Goal: Task Accomplishment & Management: Manage account settings

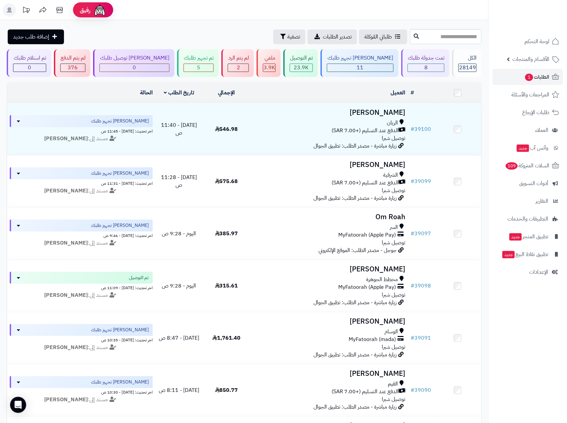
click at [526, 77] on span "1" at bounding box center [529, 77] width 8 height 7
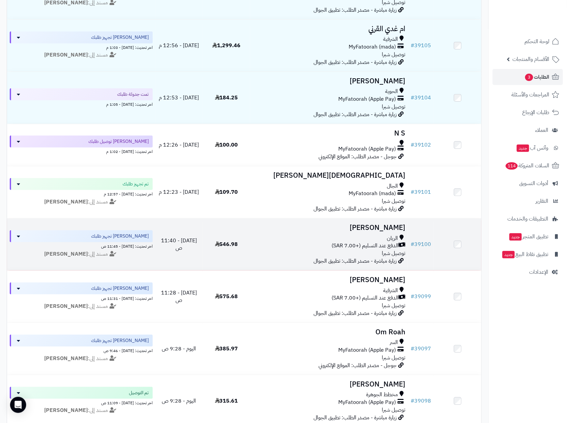
scroll to position [151, 0]
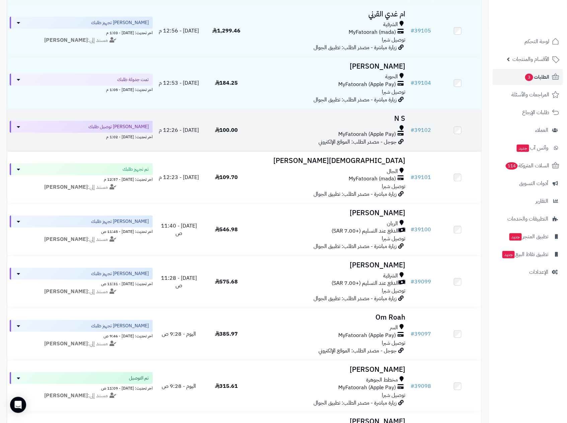
click at [349, 125] on td "N S MyFatoorah (Apple Pay) جوجل - مصدر الطلب: الموقع الإلكتروني" at bounding box center [329, 131] width 158 height 42
click at [364, 133] on span "MyFatoorah (Apple Pay)" at bounding box center [367, 135] width 58 height 8
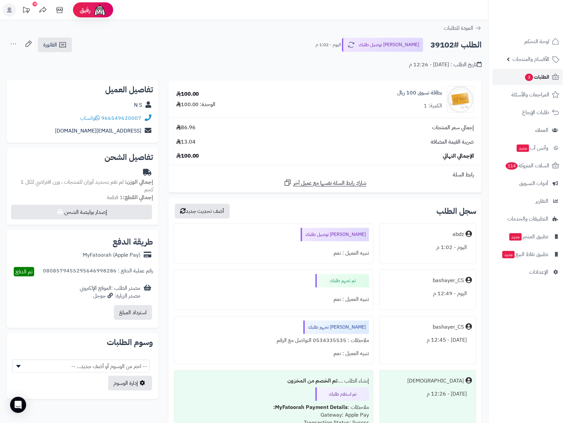
click at [532, 76] on span "3" at bounding box center [529, 78] width 8 height 8
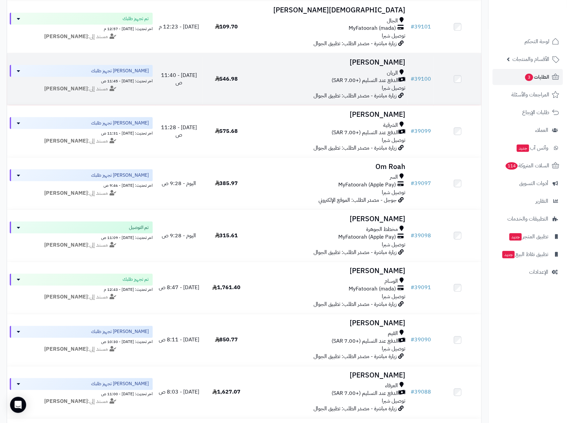
scroll to position [352, 0]
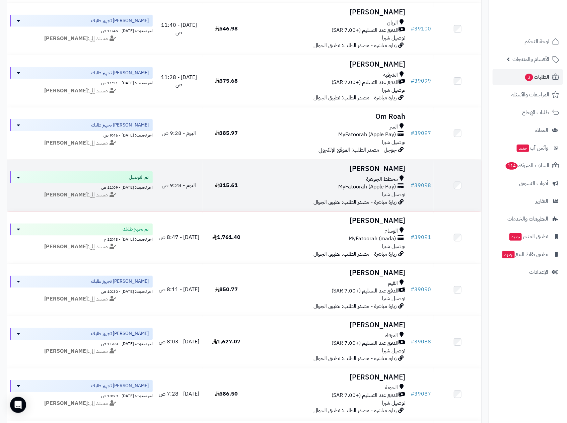
click at [360, 182] on div "مخطط الجوهرة" at bounding box center [329, 180] width 153 height 8
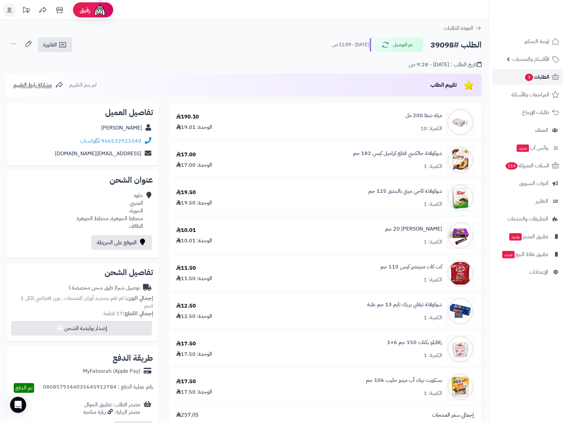
click at [544, 75] on span "الطلبات 3" at bounding box center [537, 76] width 25 height 9
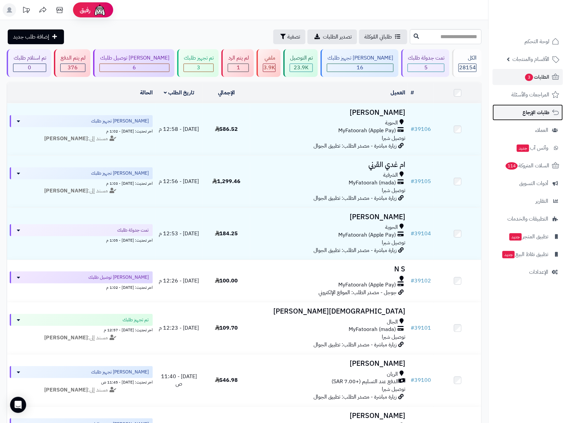
click at [532, 117] on span "طلبات الإرجاع" at bounding box center [536, 112] width 27 height 9
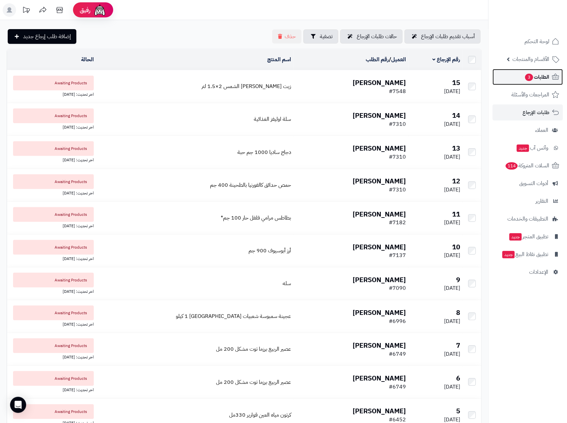
click at [539, 77] on span "الطلبات 3" at bounding box center [537, 76] width 25 height 9
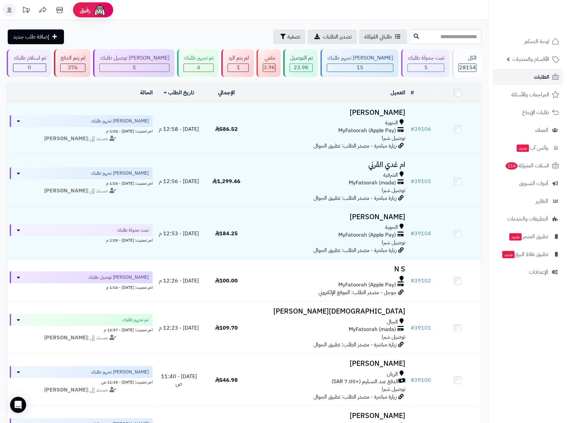
click at [540, 76] on span "الطلبات" at bounding box center [541, 76] width 15 height 9
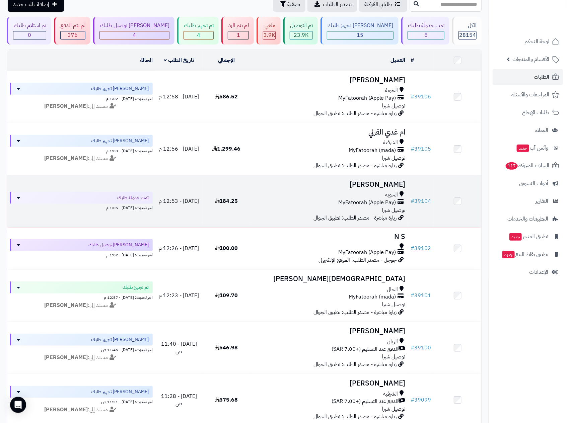
scroll to position [50, 0]
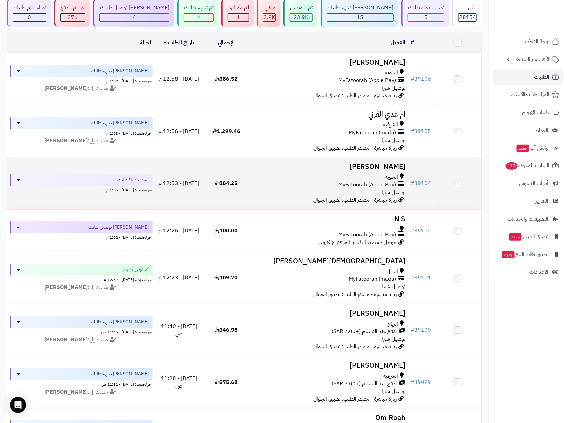
click at [374, 180] on div "الحوية" at bounding box center [329, 177] width 153 height 8
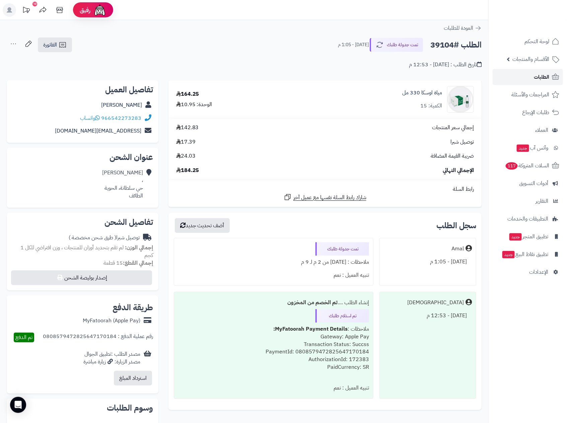
click at [541, 75] on span "الطلبات" at bounding box center [541, 76] width 15 height 9
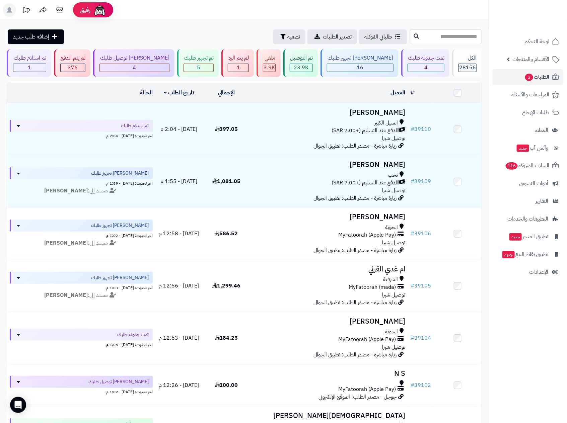
click at [540, 314] on nav "لوحة التحكم الأقسام والمنتجات المنتجات الأقسام الماركات مواصفات المنتجات مواصفا…" at bounding box center [527, 219] width 79 height 423
click at [529, 75] on span "2" at bounding box center [529, 77] width 8 height 7
click at [537, 73] on span "الطلبات 2" at bounding box center [537, 76] width 25 height 9
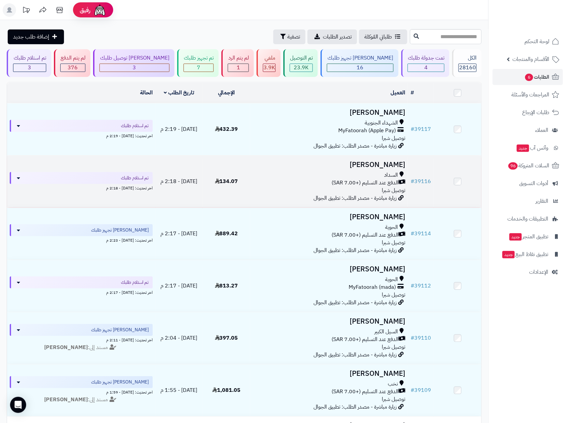
click at [361, 174] on div "السداد" at bounding box center [329, 175] width 153 height 8
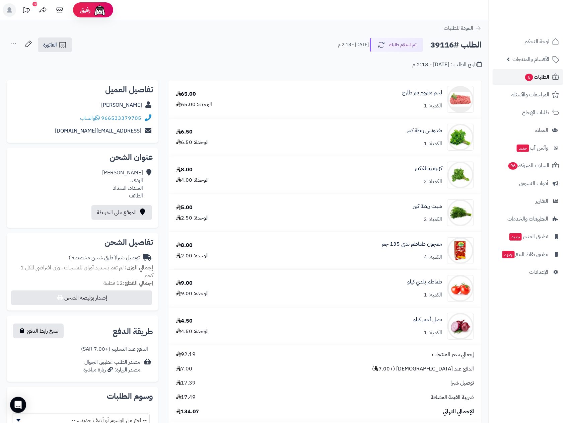
click at [538, 73] on span "الطلبات 6" at bounding box center [537, 76] width 25 height 9
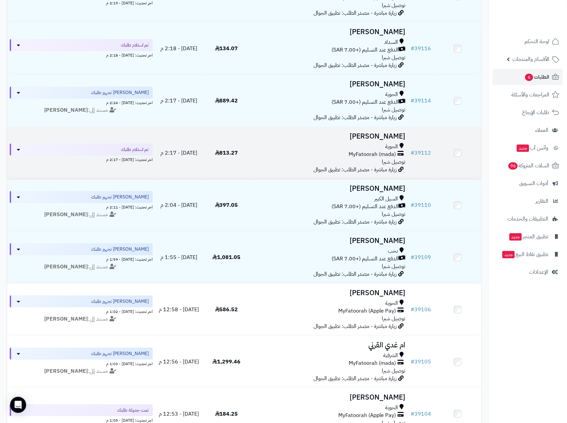
scroll to position [151, 0]
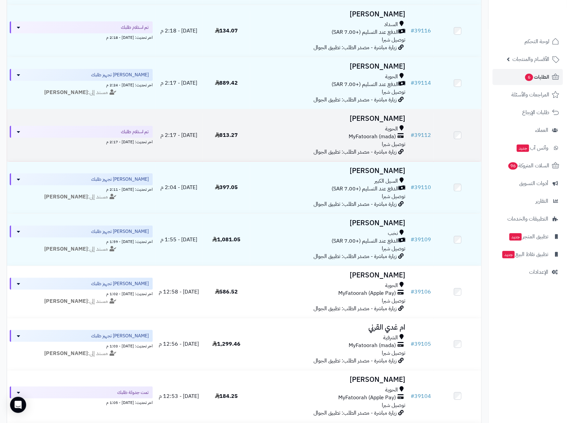
click at [372, 135] on span "MyFatoorah (mada)" at bounding box center [372, 137] width 47 height 8
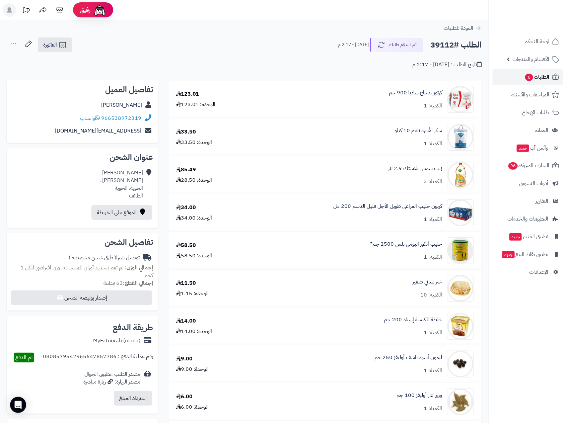
click at [537, 76] on span "الطلبات 6" at bounding box center [537, 76] width 25 height 9
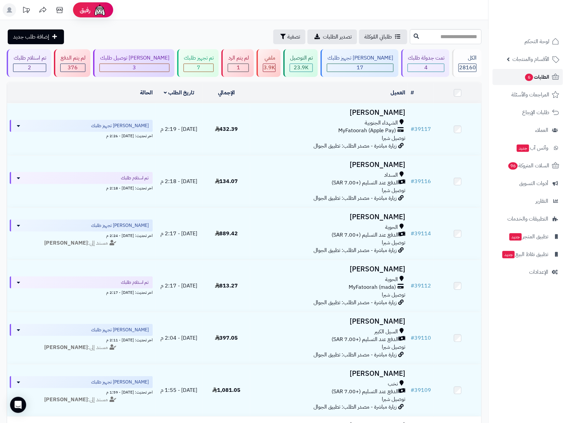
click at [539, 76] on span "الطلبات 6" at bounding box center [537, 76] width 25 height 9
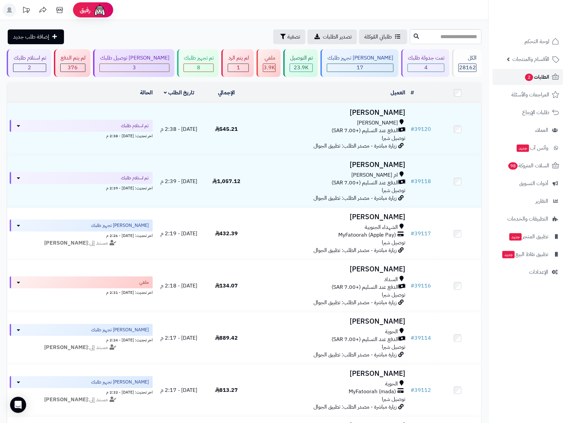
click at [529, 75] on span "2" at bounding box center [529, 77] width 8 height 7
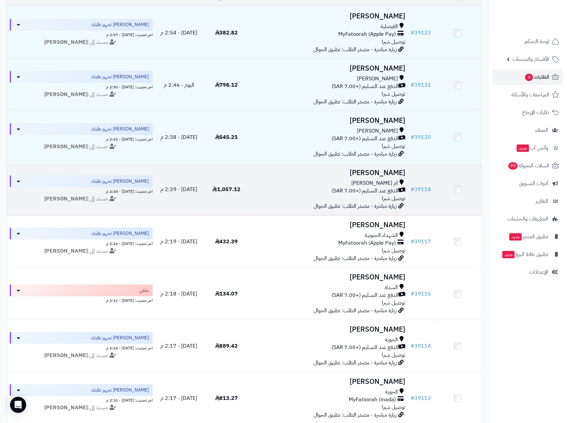
scroll to position [100, 0]
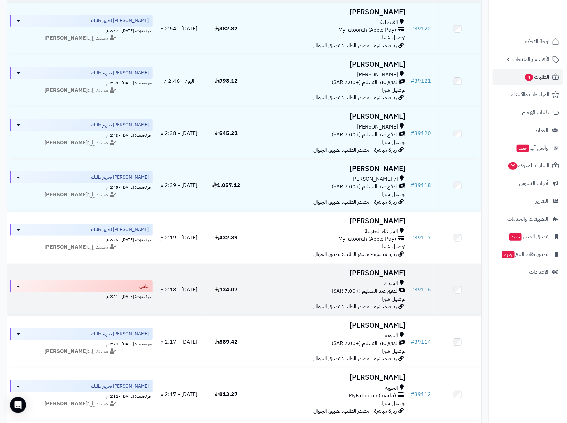
click at [356, 284] on div "السداد" at bounding box center [329, 284] width 153 height 8
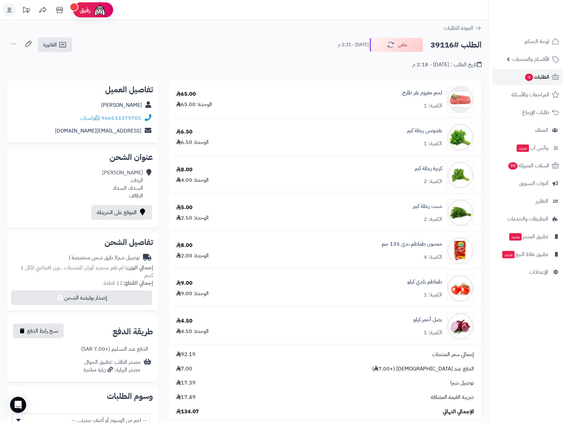
click at [525, 73] on span "الطلبات 4" at bounding box center [537, 76] width 25 height 9
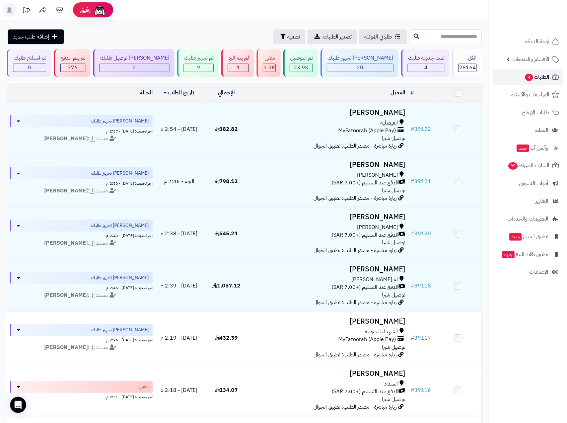
click at [542, 76] on span "الطلبات 4" at bounding box center [537, 76] width 25 height 9
